Goal: Find specific page/section: Find specific page/section

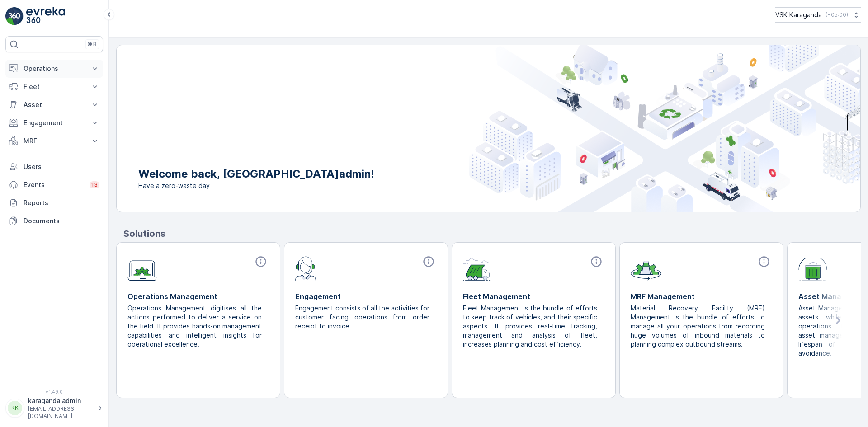
click at [50, 65] on p "Operations" at bounding box center [54, 68] width 61 height 9
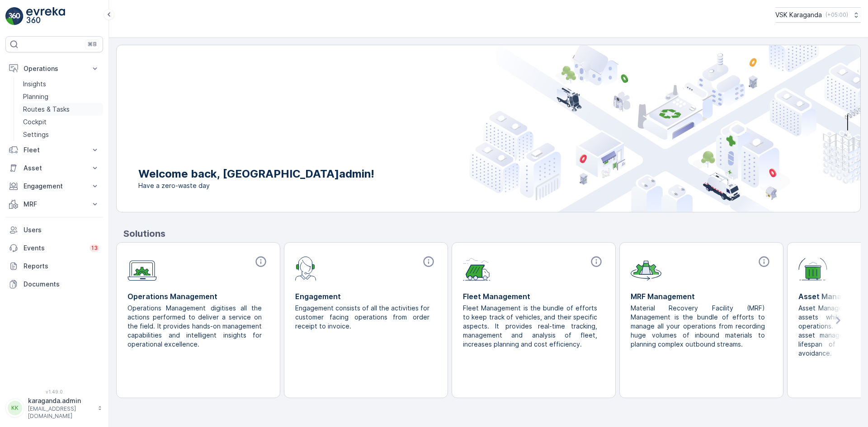
click at [49, 109] on p "Routes & Tasks" at bounding box center [46, 109] width 47 height 9
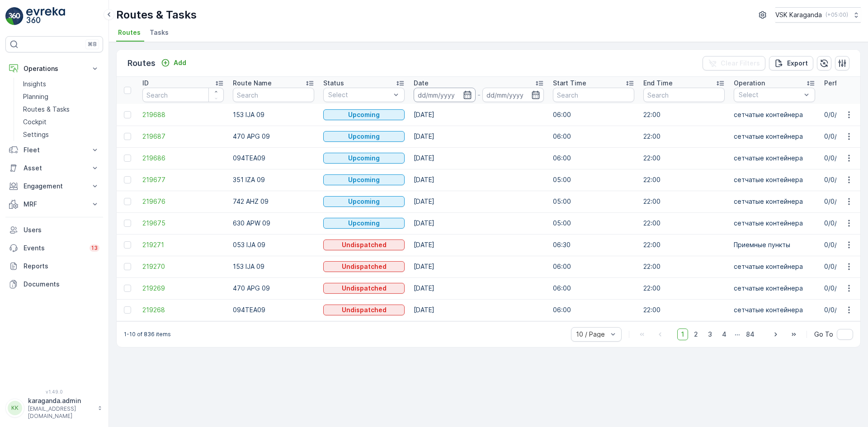
click at [473, 94] on input at bounding box center [445, 95] width 62 height 14
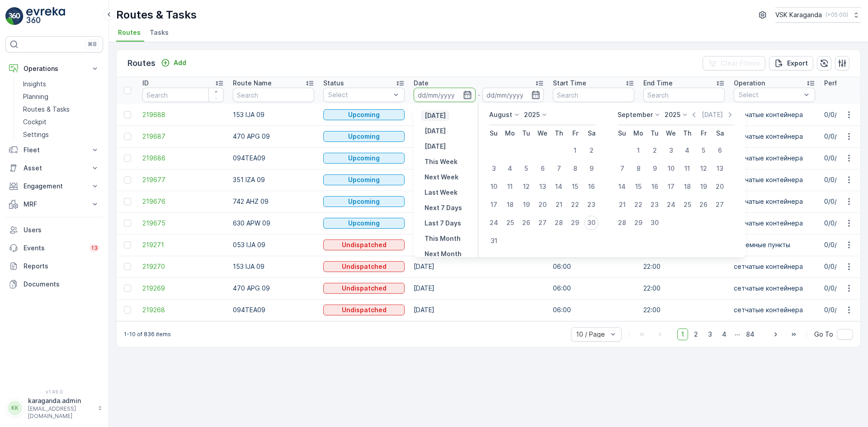
click at [444, 118] on p "[DATE]" at bounding box center [434, 115] width 21 height 9
type input "[DATE]"
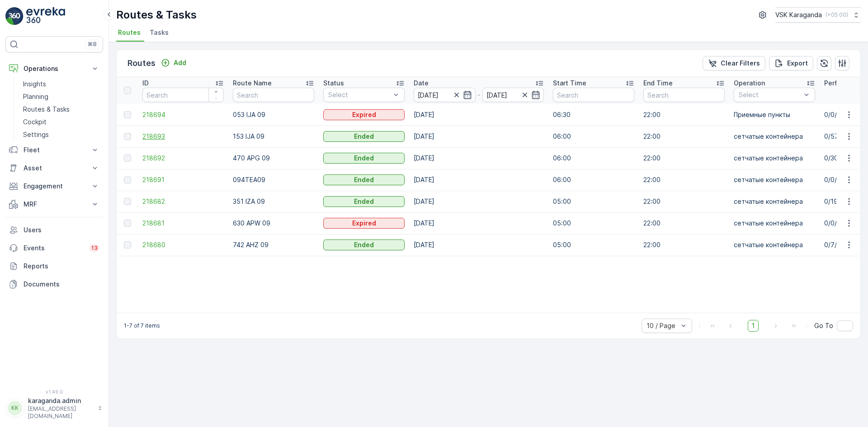
click at [150, 136] on span "218693" at bounding box center [182, 136] width 81 height 9
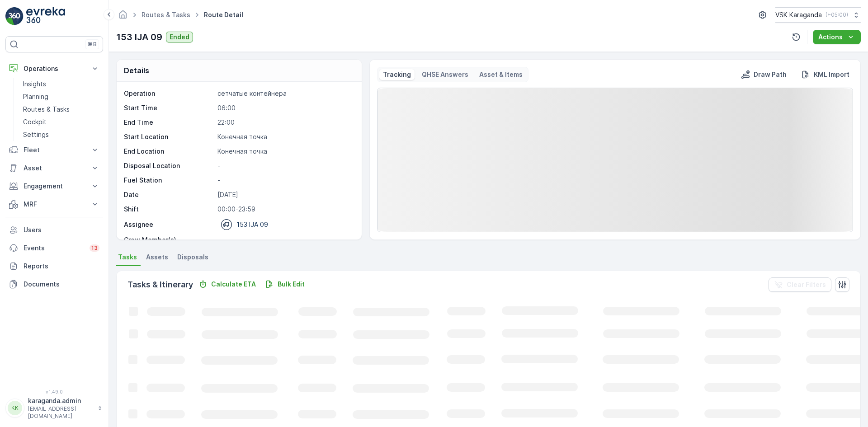
click at [185, 258] on span "Disposals" at bounding box center [192, 257] width 31 height 9
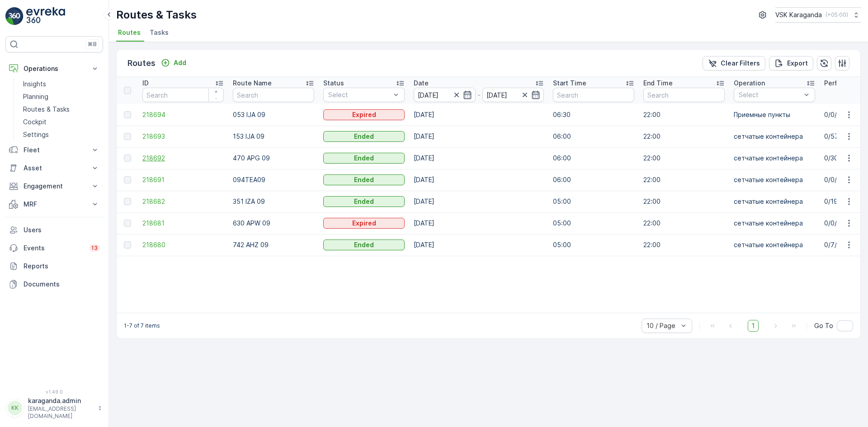
click at [158, 155] on span "218692" at bounding box center [182, 158] width 81 height 9
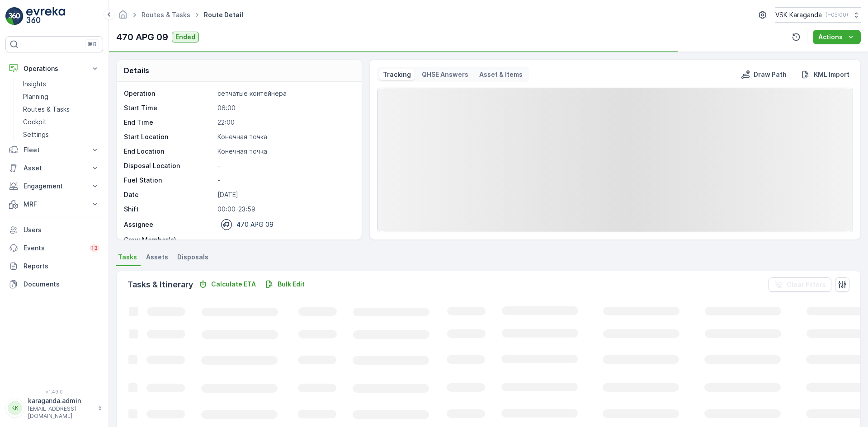
click at [194, 254] on span "Disposals" at bounding box center [192, 257] width 31 height 9
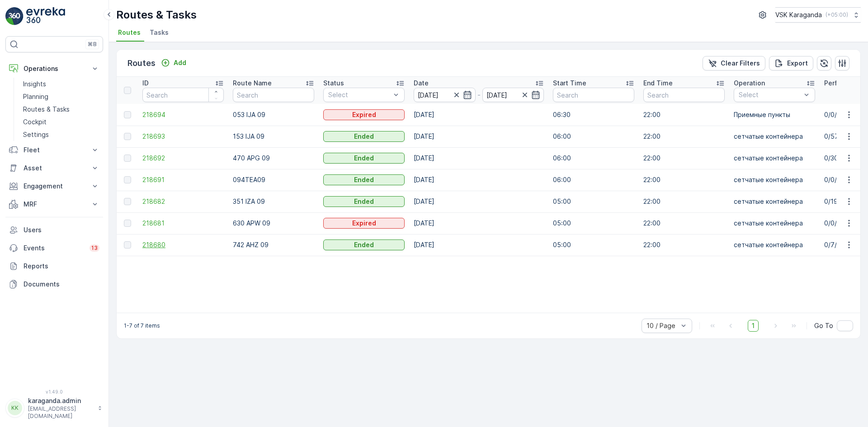
click at [151, 244] on span "218680" at bounding box center [182, 244] width 81 height 9
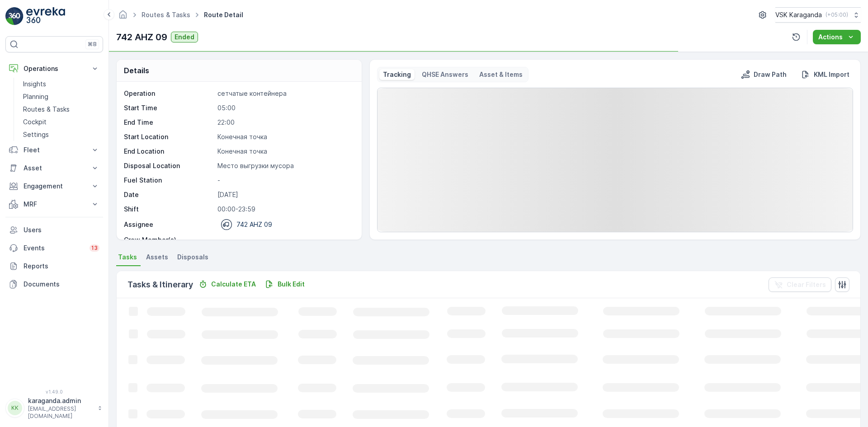
click at [188, 253] on span "Disposals" at bounding box center [192, 257] width 31 height 9
